Goal: Communication & Community: Connect with others

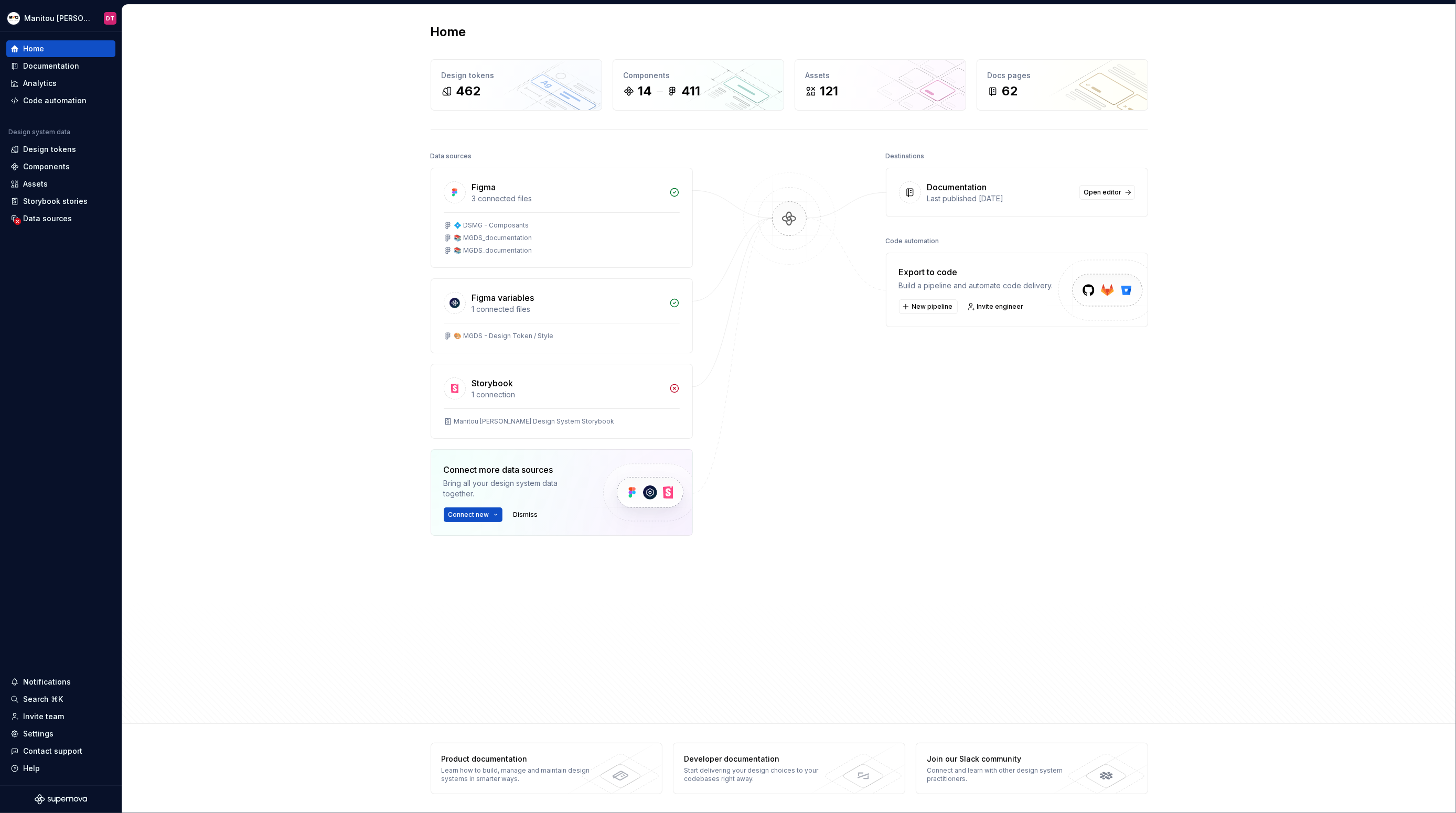
click at [261, 174] on div "Home Design tokens 462 Components 14 411 Assets 121 Docs pages 62 Data sources …" at bounding box center [789, 364] width 1334 height 719
click at [62, 720] on div "Invite team" at bounding box center [61, 716] width 101 height 11
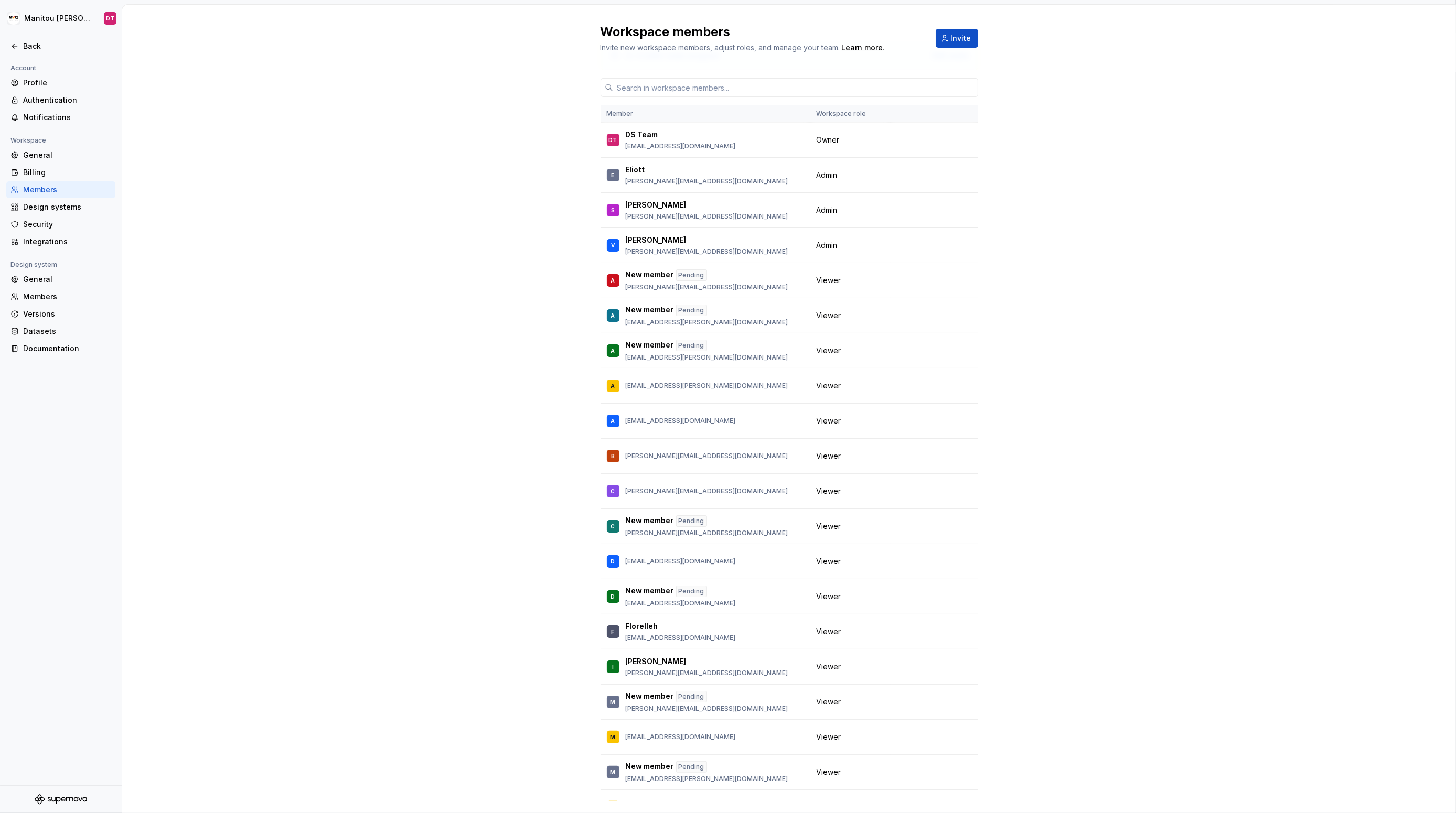
scroll to position [67, 0]
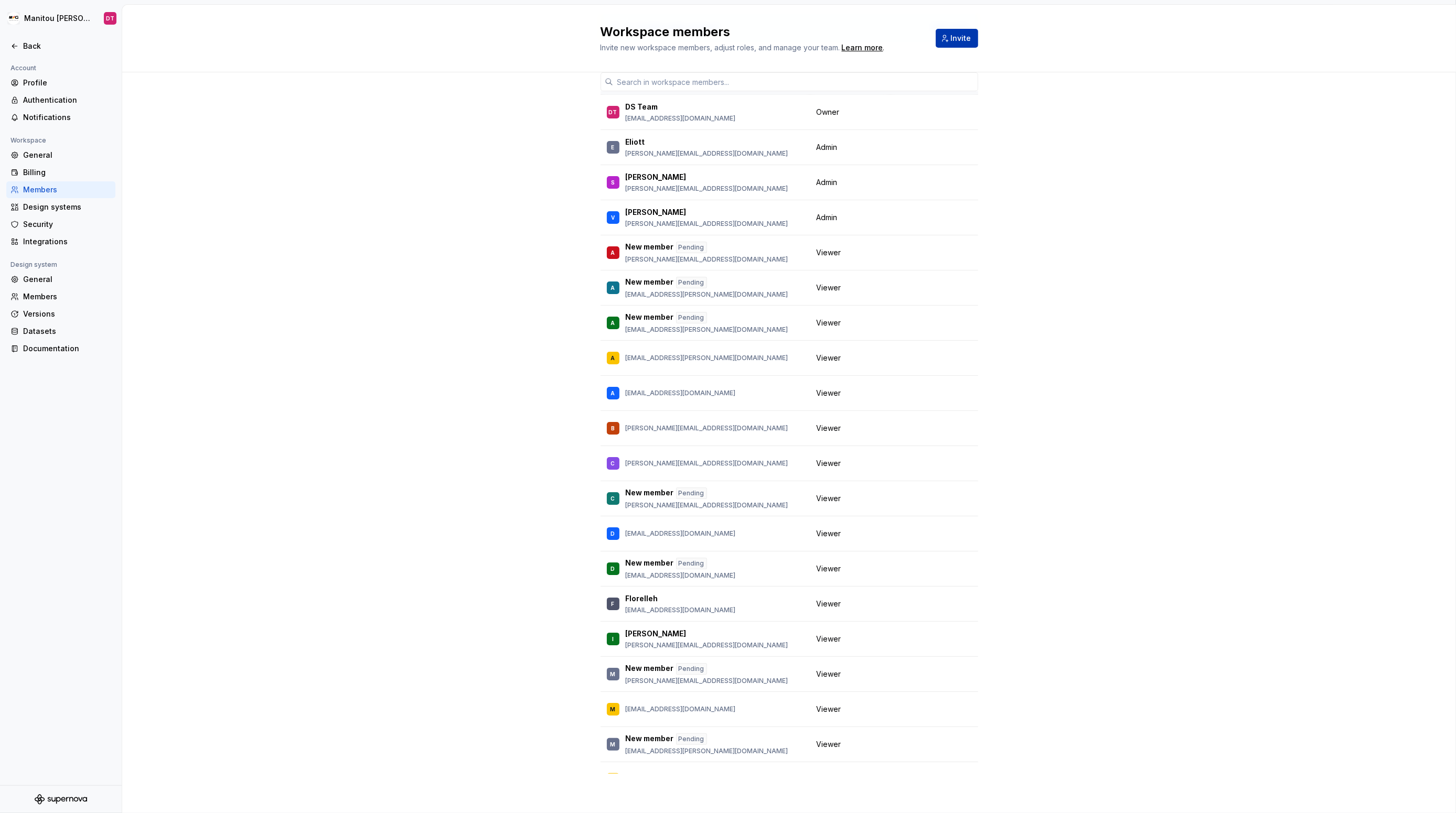
click at [957, 39] on span "Invite" at bounding box center [961, 38] width 20 height 11
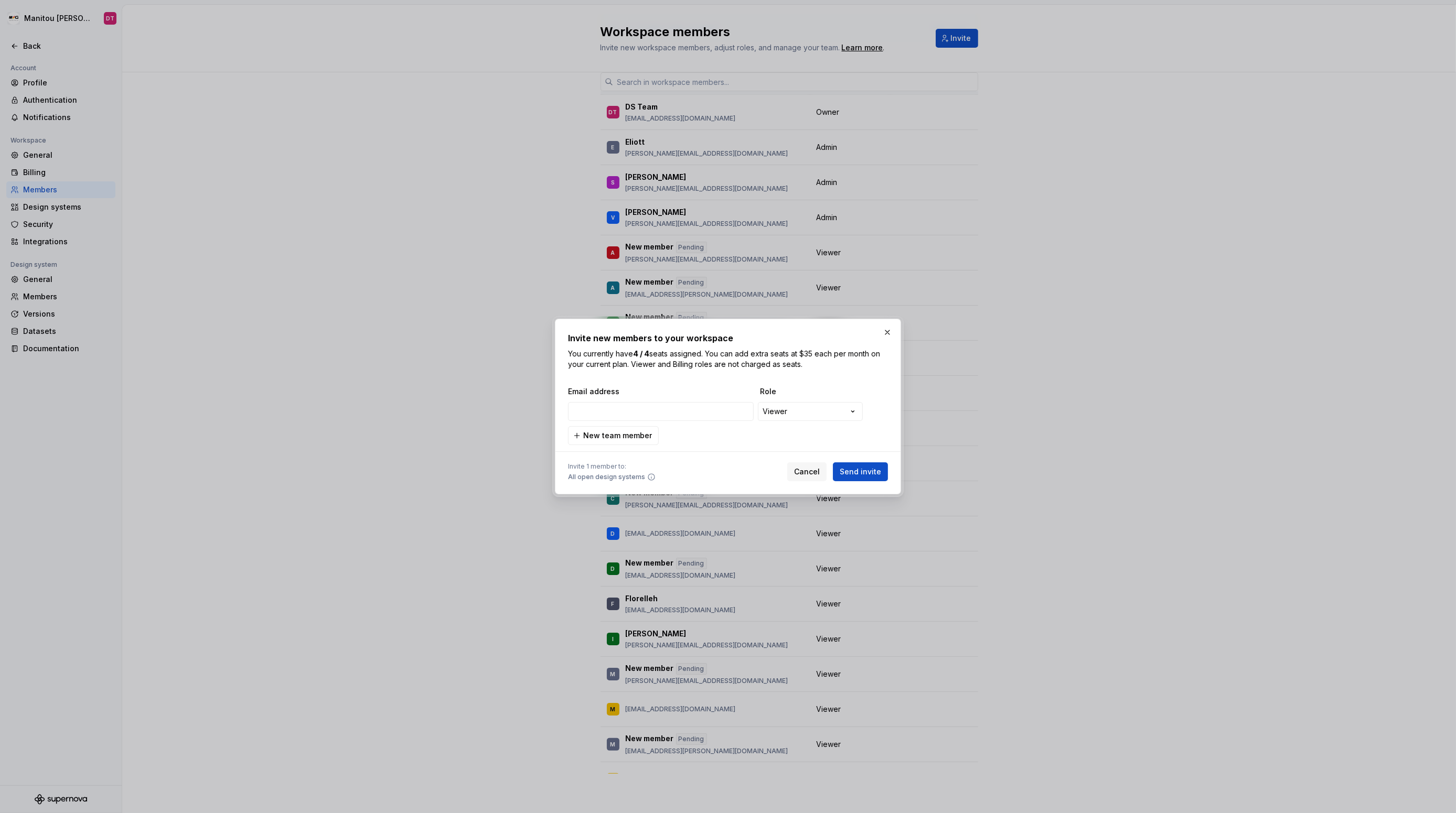
type input "[EMAIL_ADDRESS][DOMAIN_NAME]"
click at [869, 475] on span "Send invite" at bounding box center [860, 472] width 41 height 11
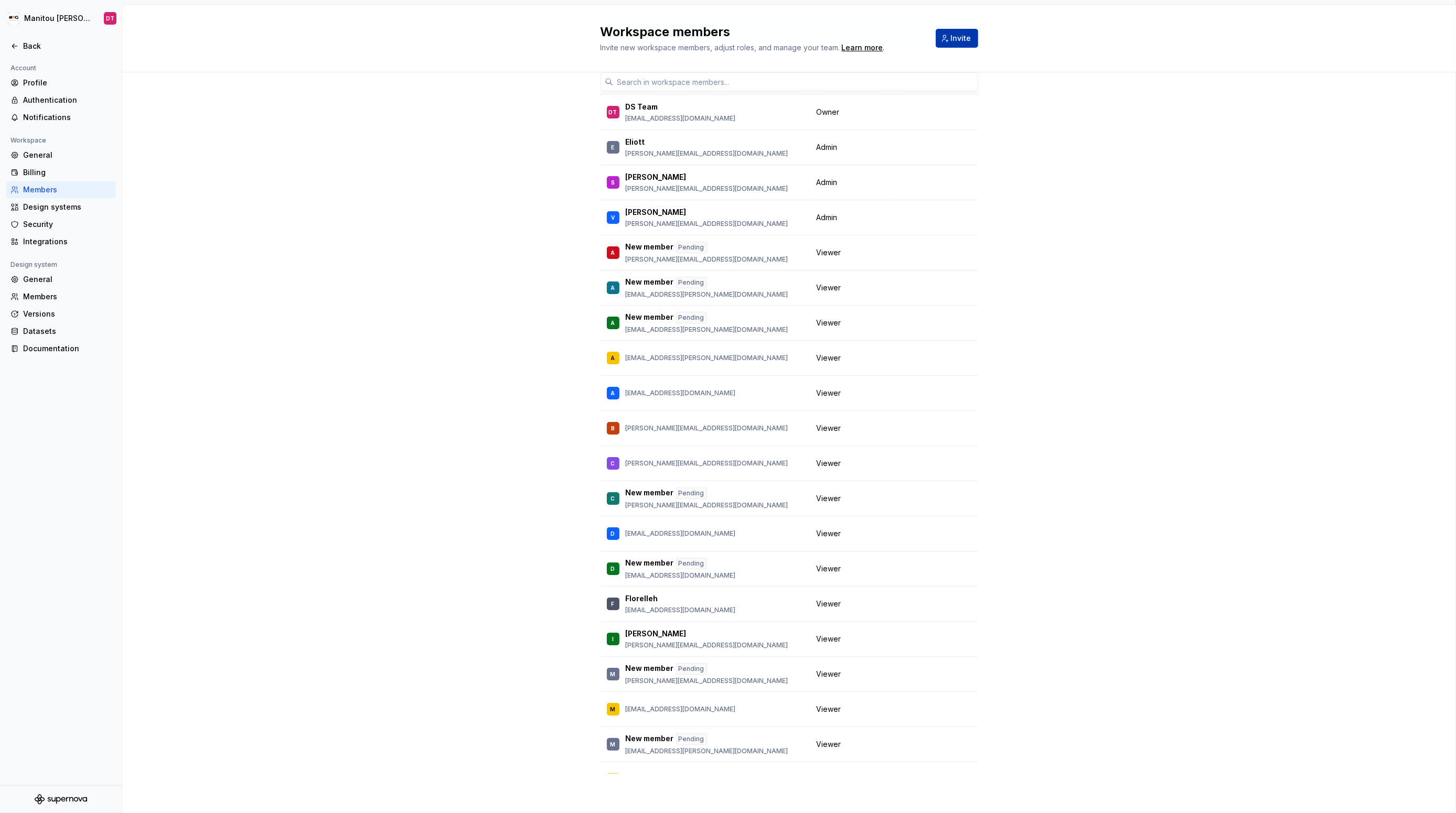
click at [960, 40] on span "Invite" at bounding box center [961, 38] width 20 height 11
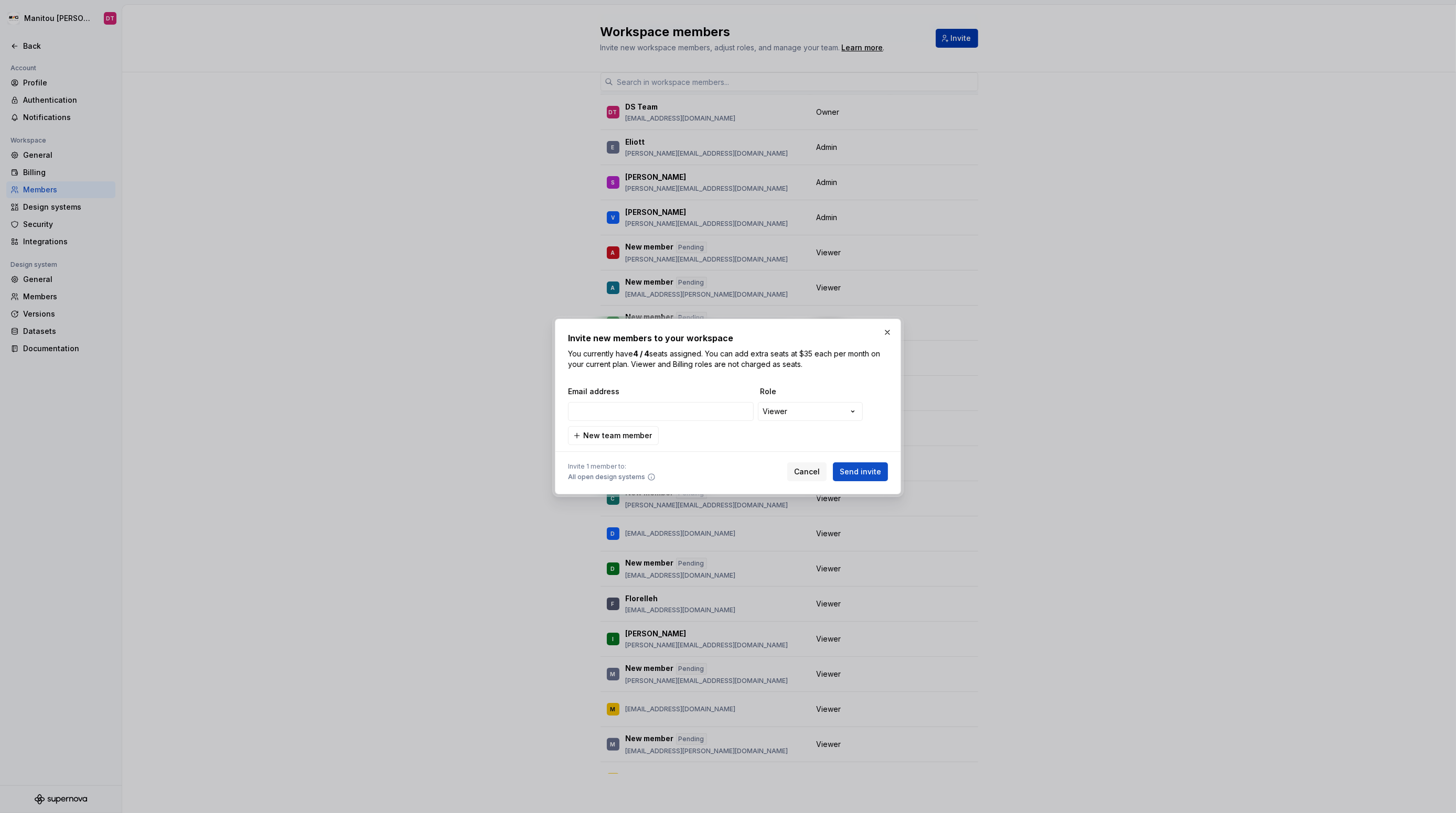
type input "[EMAIL_ADDRESS][DOMAIN_NAME]"
click at [856, 472] on span "Send invite" at bounding box center [860, 472] width 41 height 11
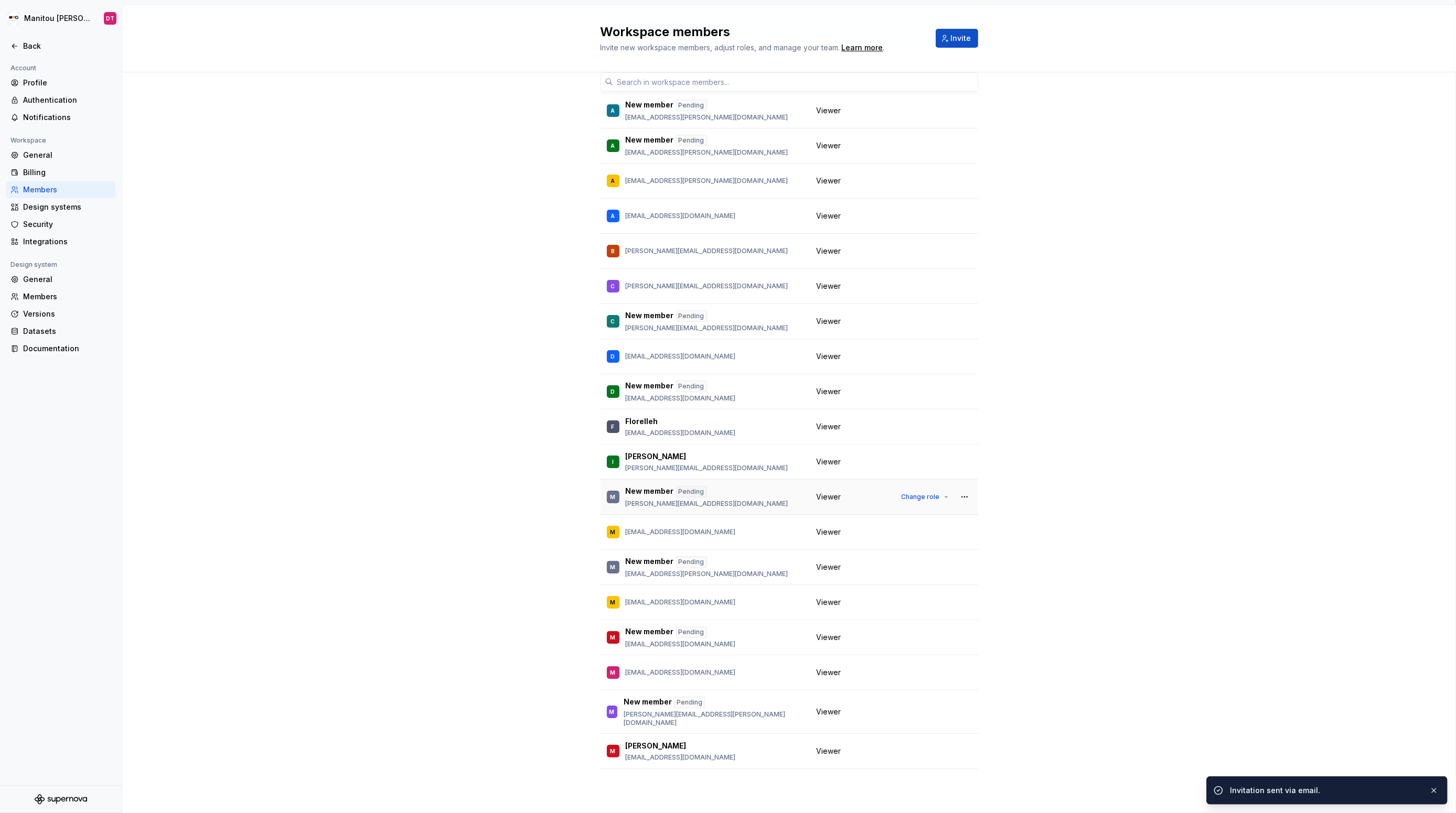
scroll to position [486, 0]
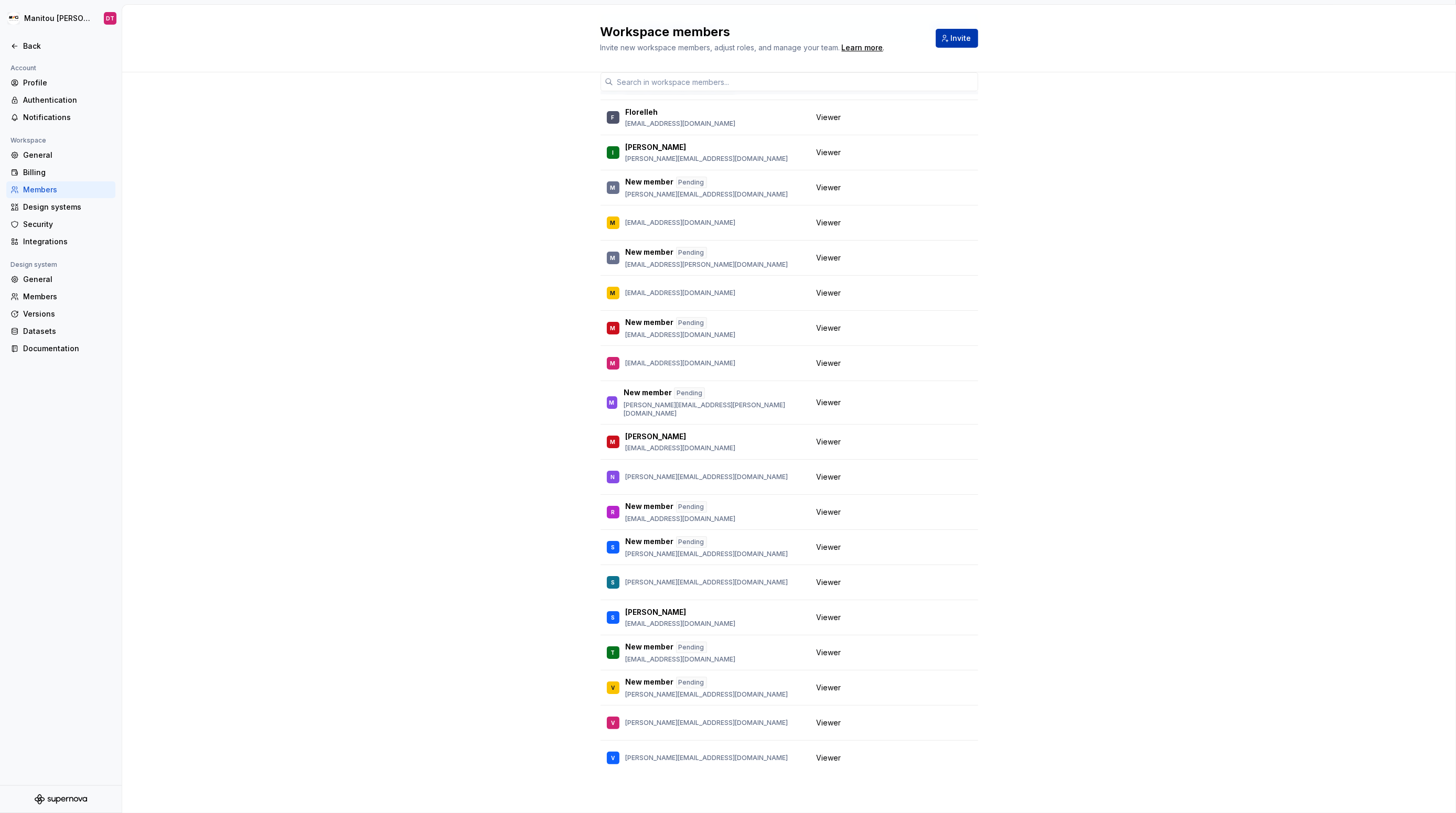
click at [950, 40] on button "Invite" at bounding box center [956, 38] width 42 height 19
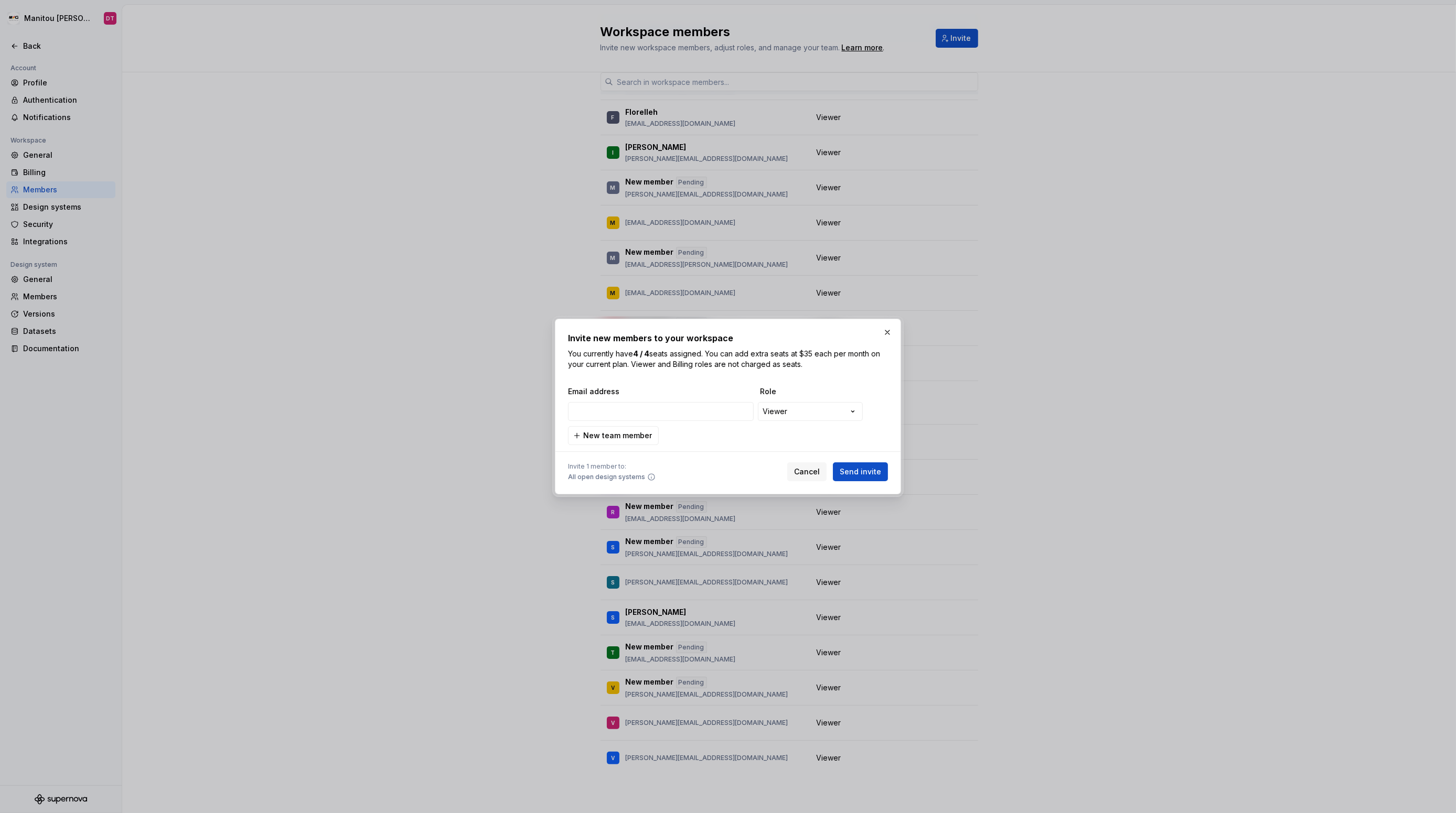
type input "[EMAIL_ADDRESS][DOMAIN_NAME]"
click at [849, 475] on span "Send invite" at bounding box center [860, 472] width 41 height 11
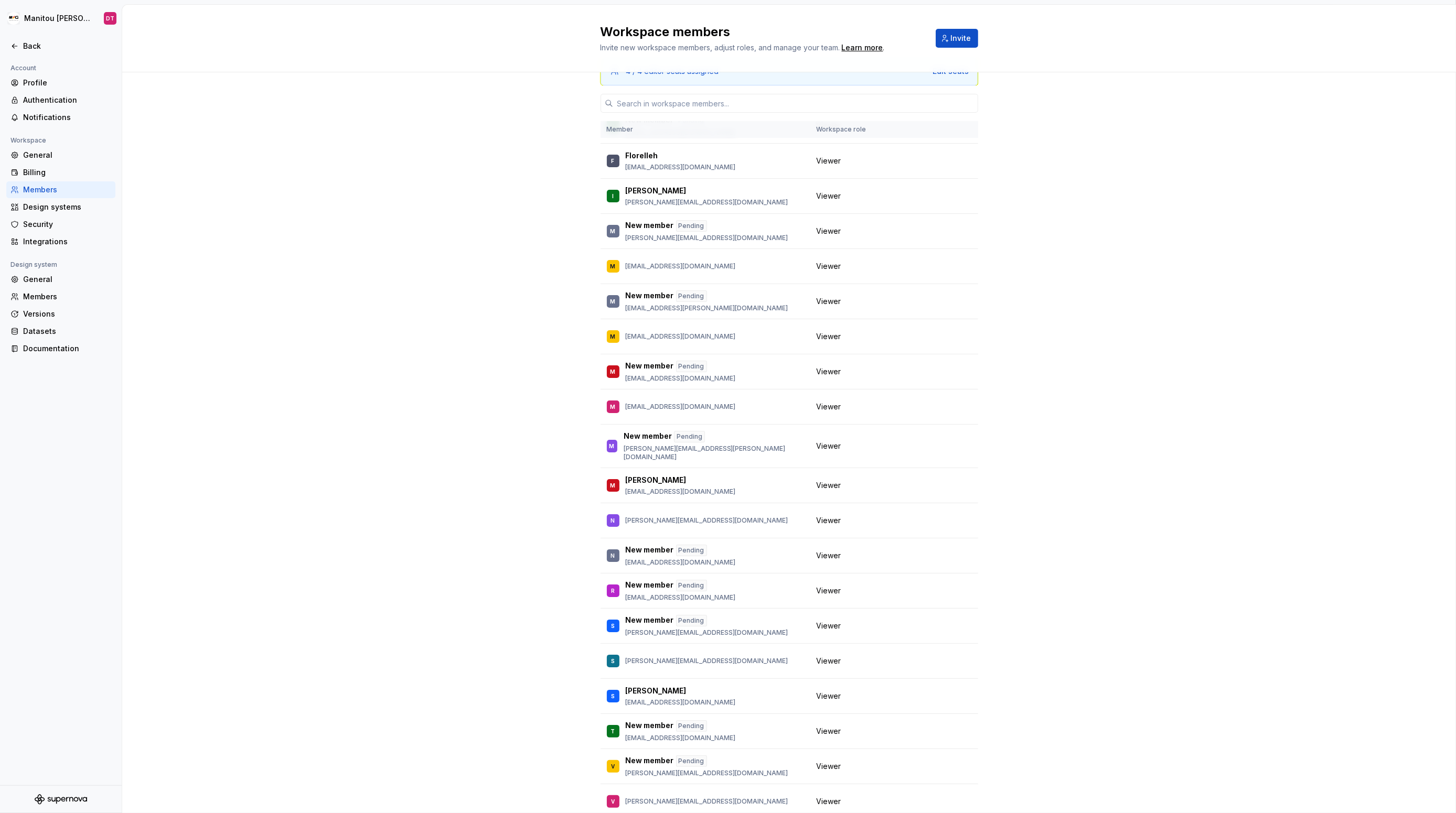
scroll to position [0, 0]
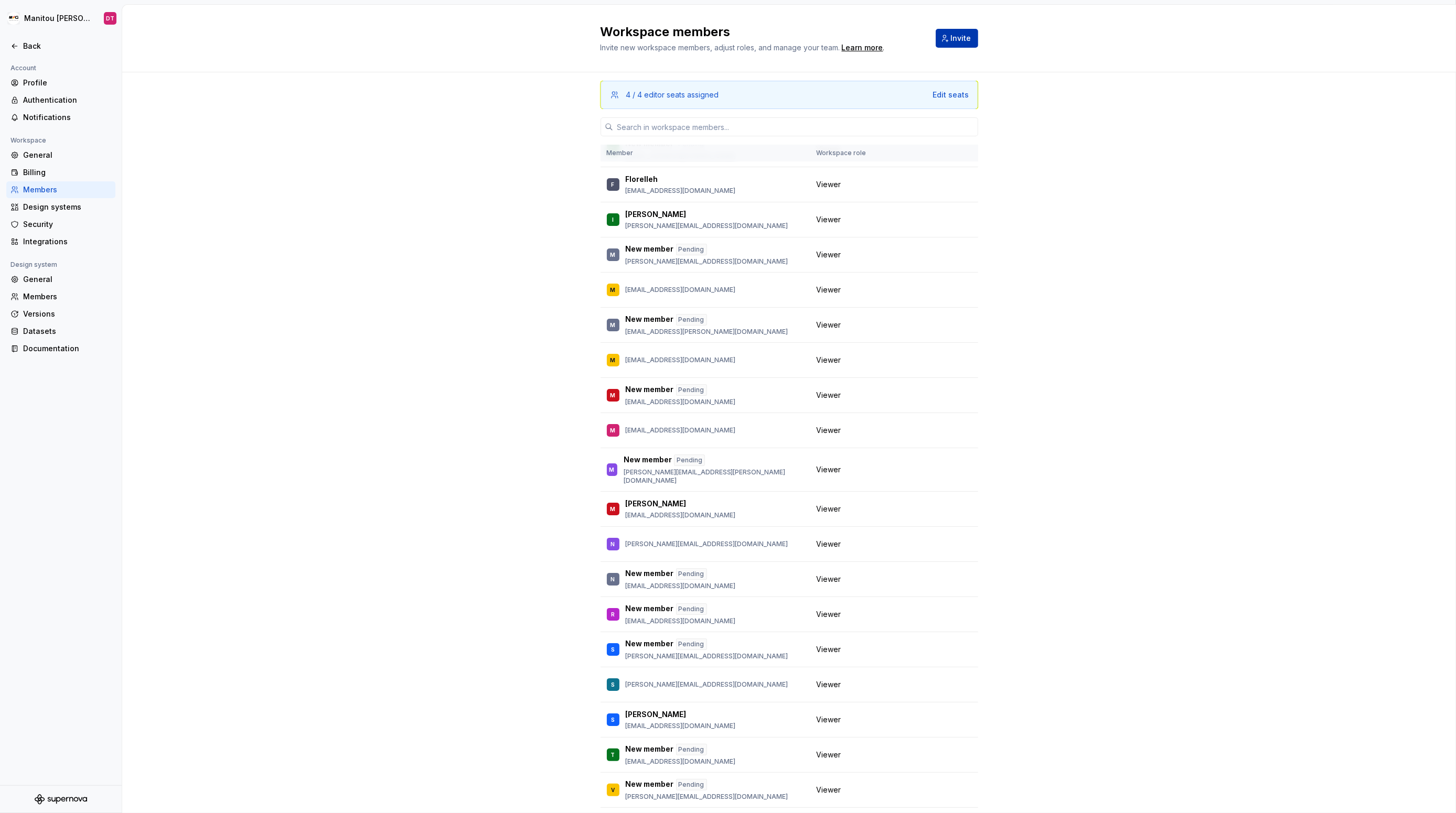
click at [953, 36] on span "Invite" at bounding box center [961, 38] width 20 height 11
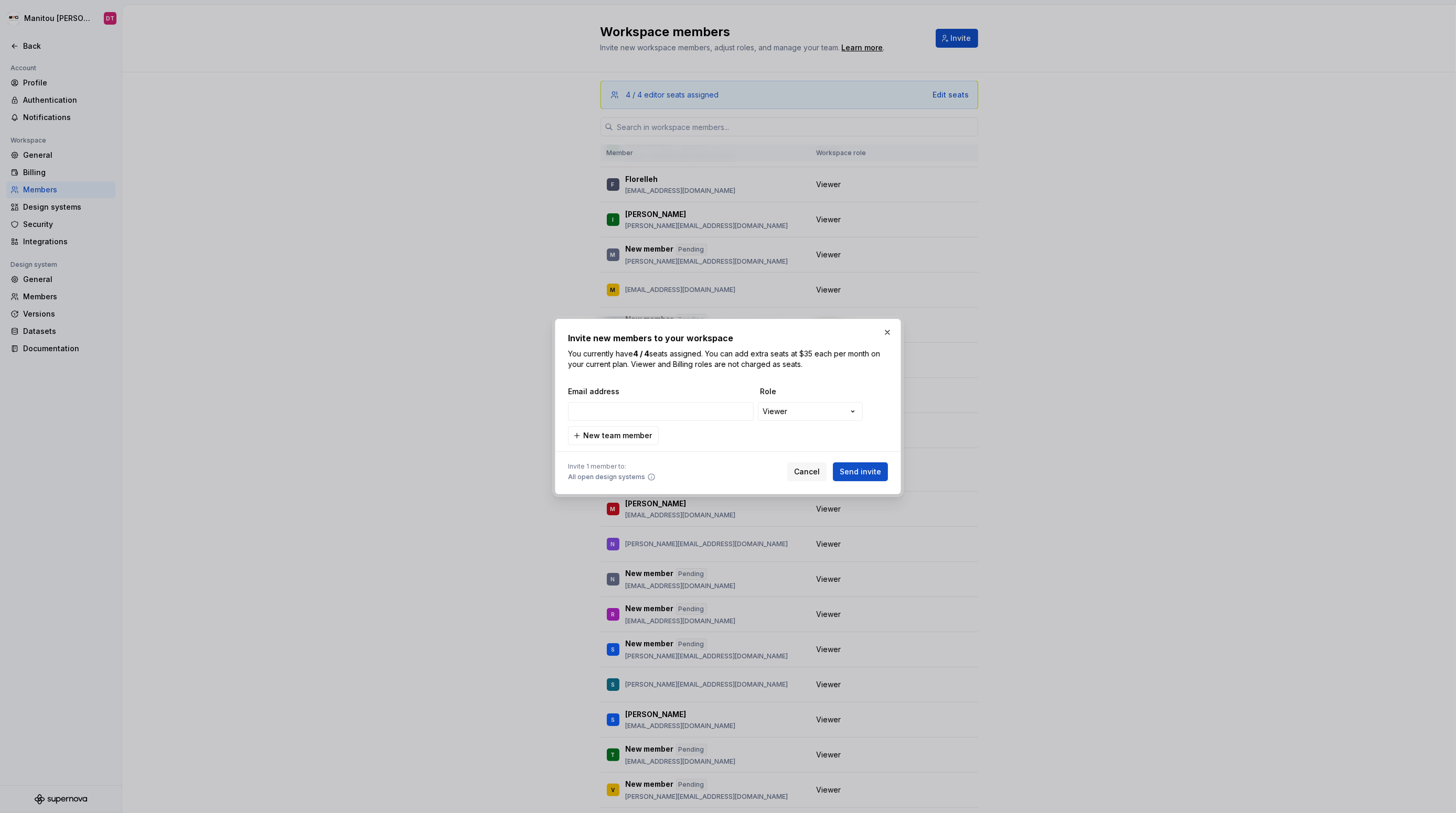
type input "[EMAIL_ADDRESS][DOMAIN_NAME]"
click at [863, 473] on span "Send invite" at bounding box center [860, 472] width 41 height 11
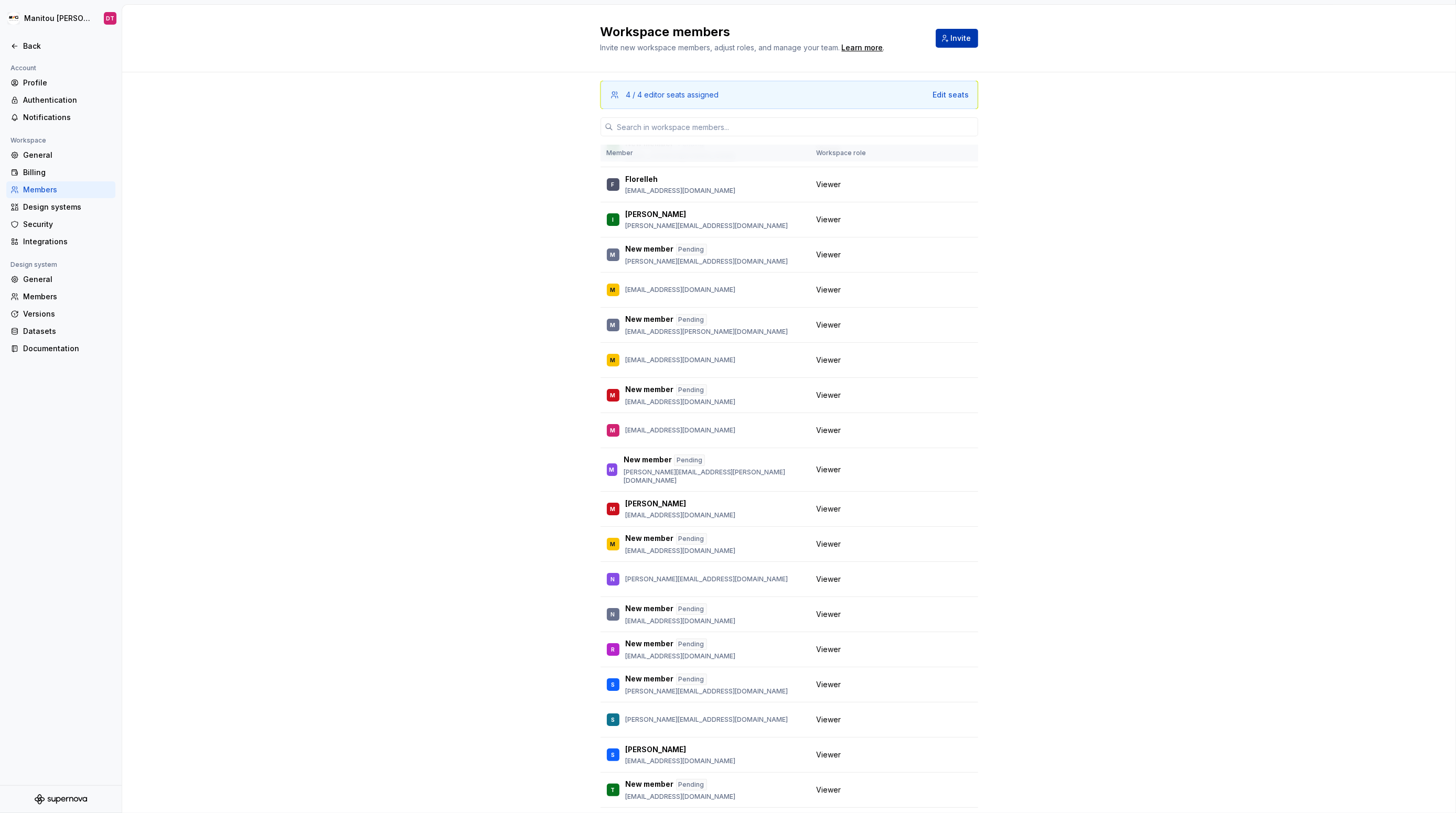
click at [960, 45] on button "Invite" at bounding box center [956, 38] width 42 height 19
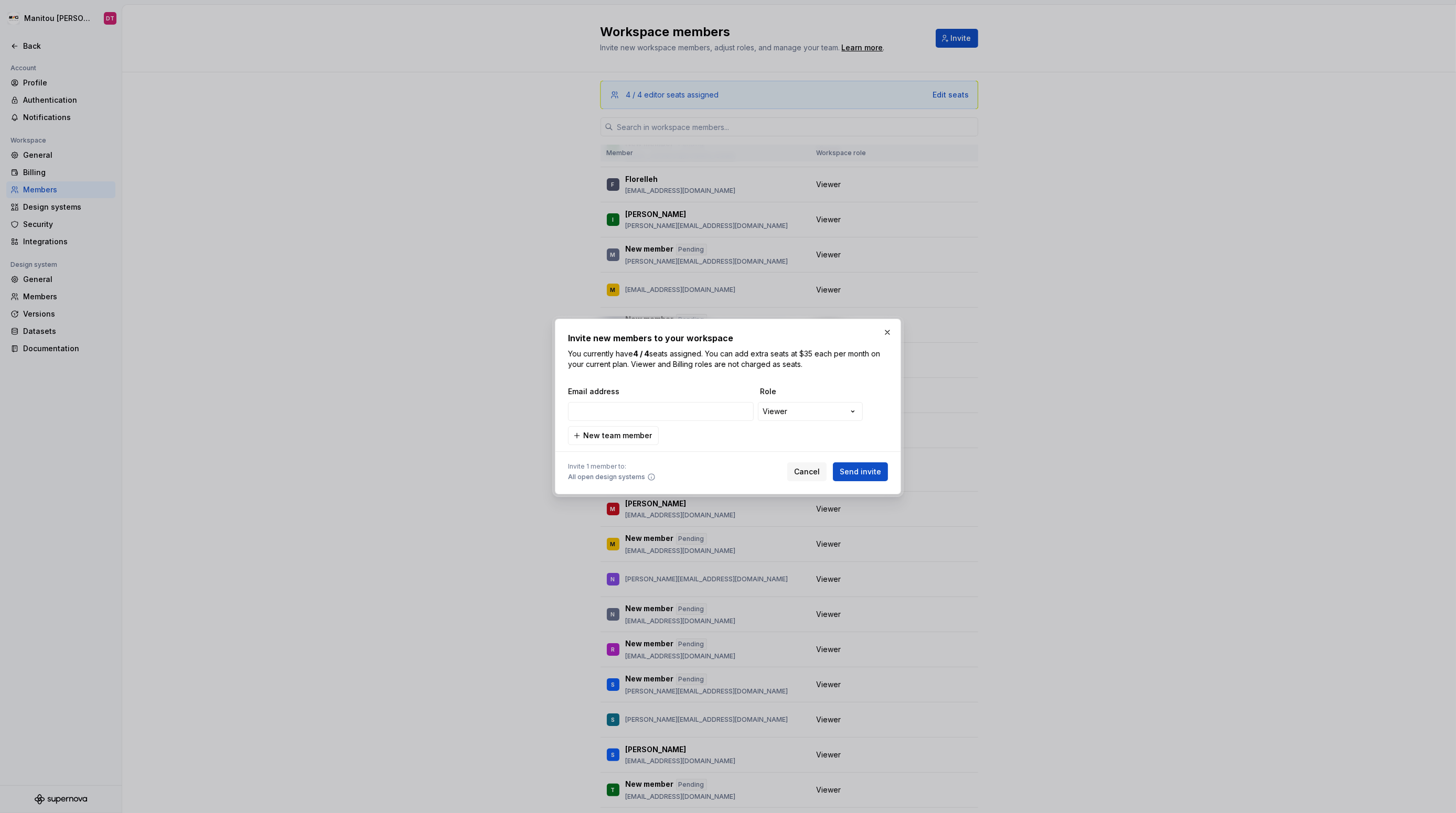
type input "[EMAIL_ADDRESS][DOMAIN_NAME]"
click at [860, 473] on span "Send invite" at bounding box center [860, 472] width 41 height 11
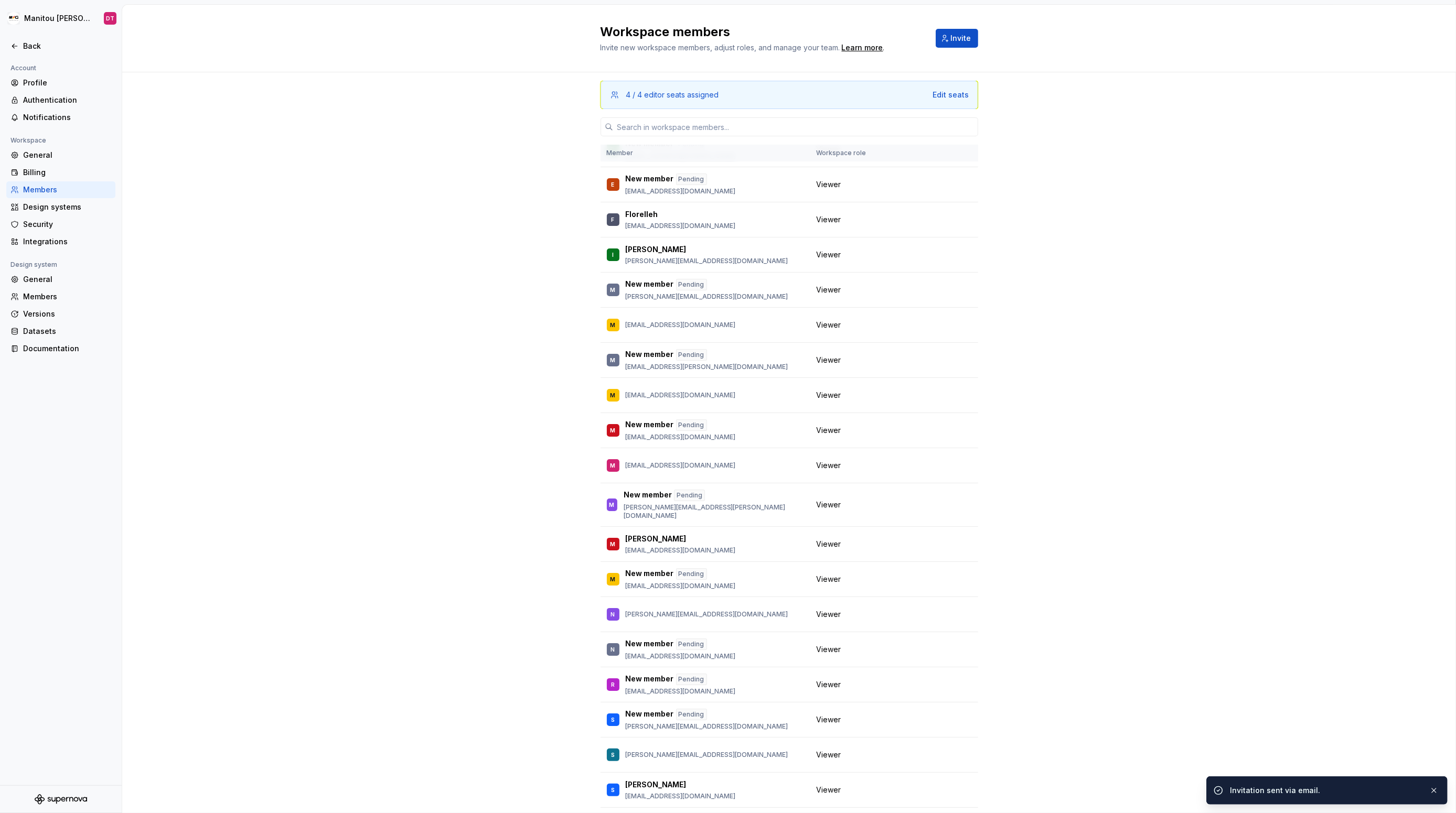
click at [1113, 411] on div "4 / 4 editor seats assigned Edit seats Member Workspace role DT DS Team [EMAIL_…" at bounding box center [789, 476] width 1334 height 808
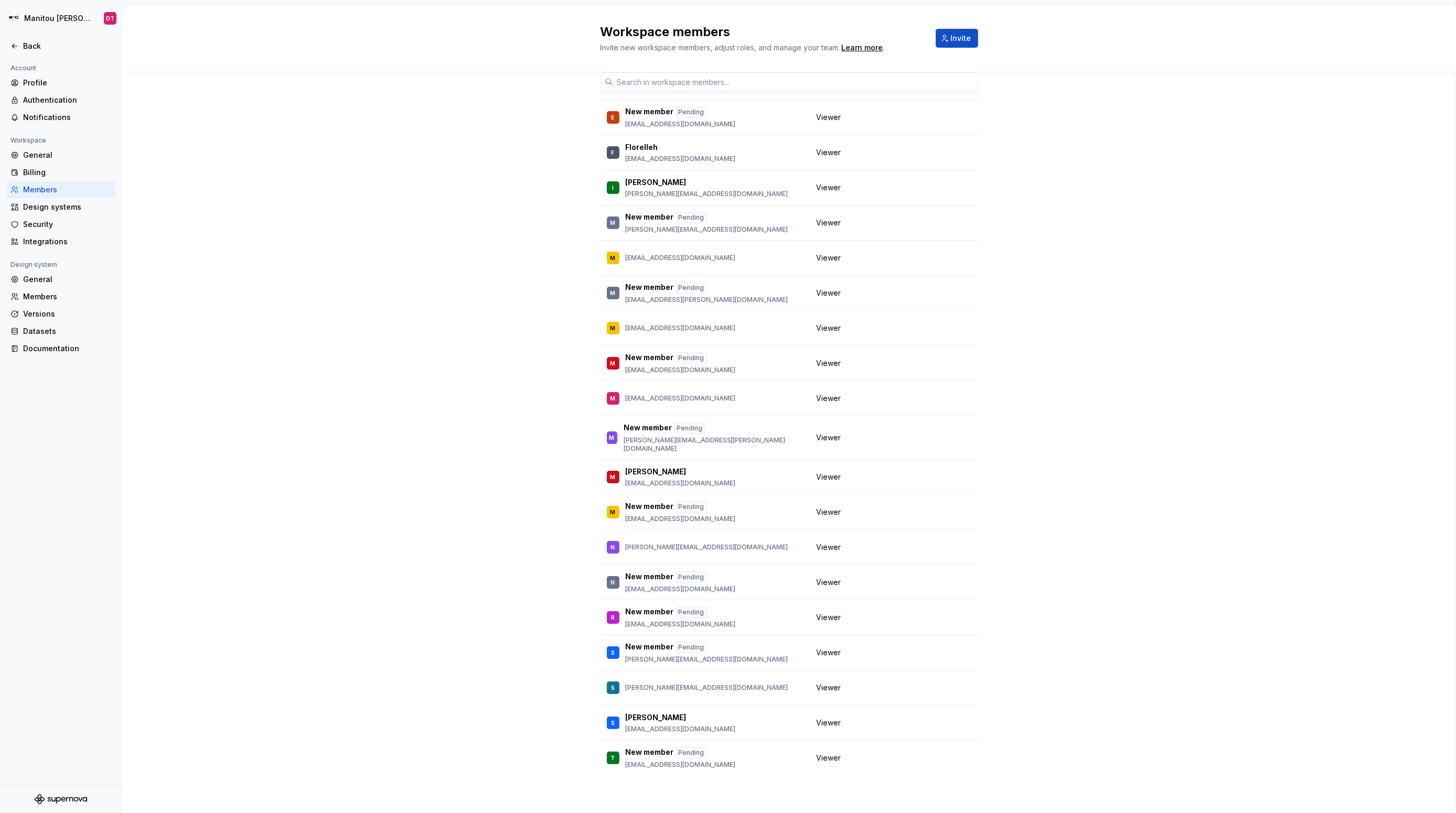
click at [1063, 642] on div "4 / 4 editor seats assigned Edit seats Member Workspace role DT DS Team [EMAIL_…" at bounding box center [789, 409] width 1334 height 808
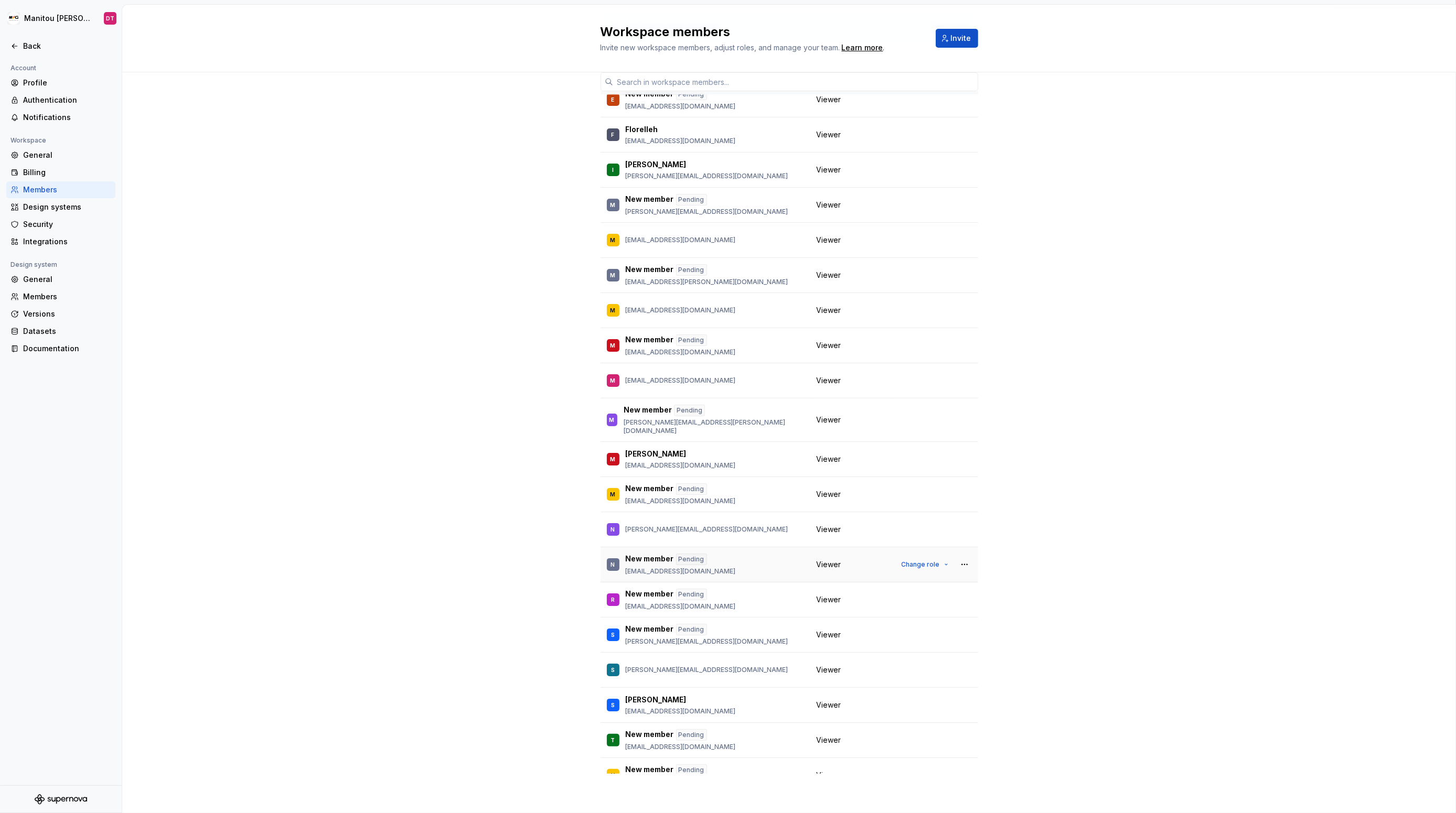
scroll to position [493, 0]
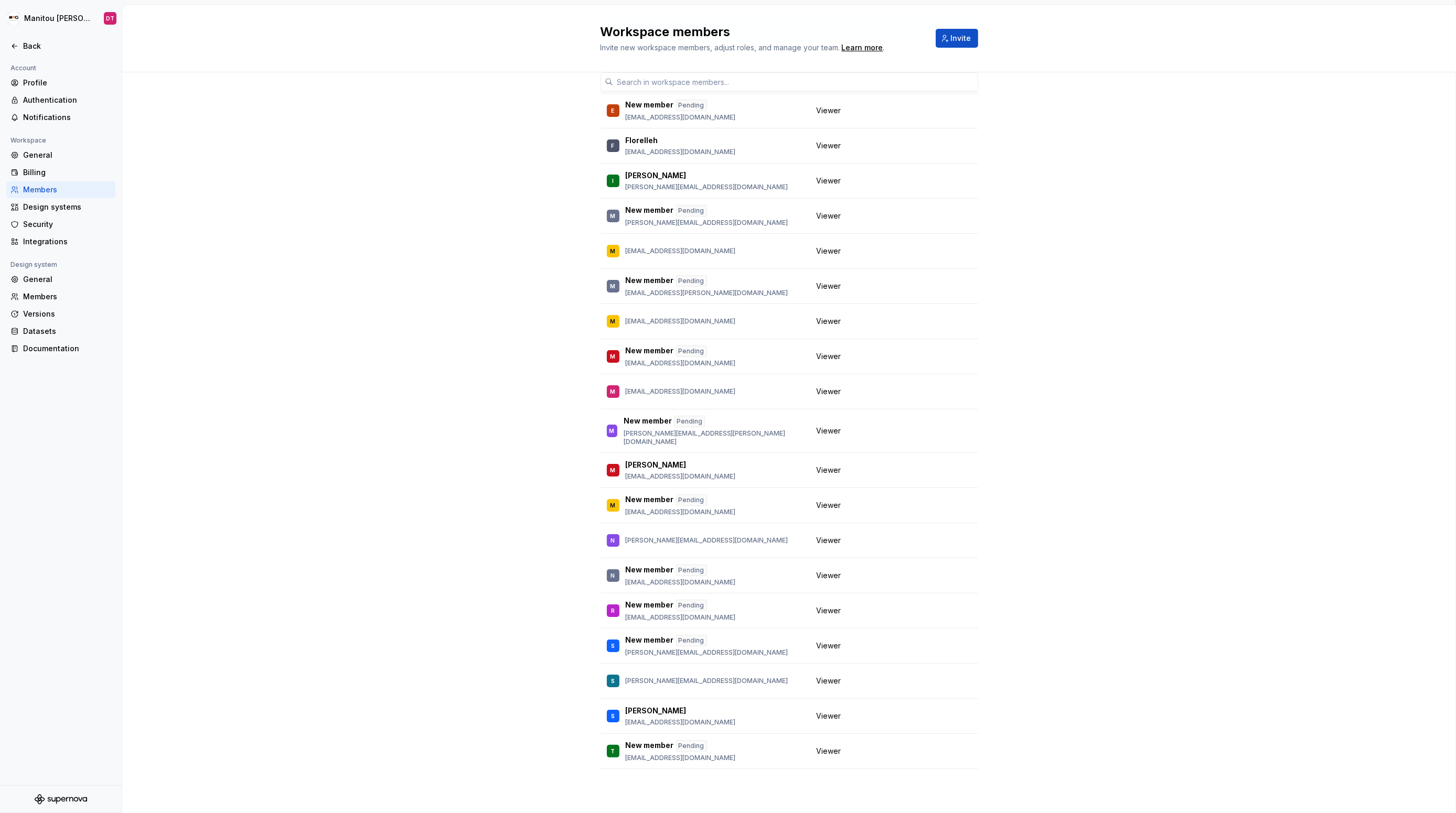
click at [1239, 375] on div "4 / 4 editor seats assigned Edit seats Member Workspace role DT DS Team [EMAIL_…" at bounding box center [789, 409] width 1334 height 808
